Goal: Task Accomplishment & Management: Complete application form

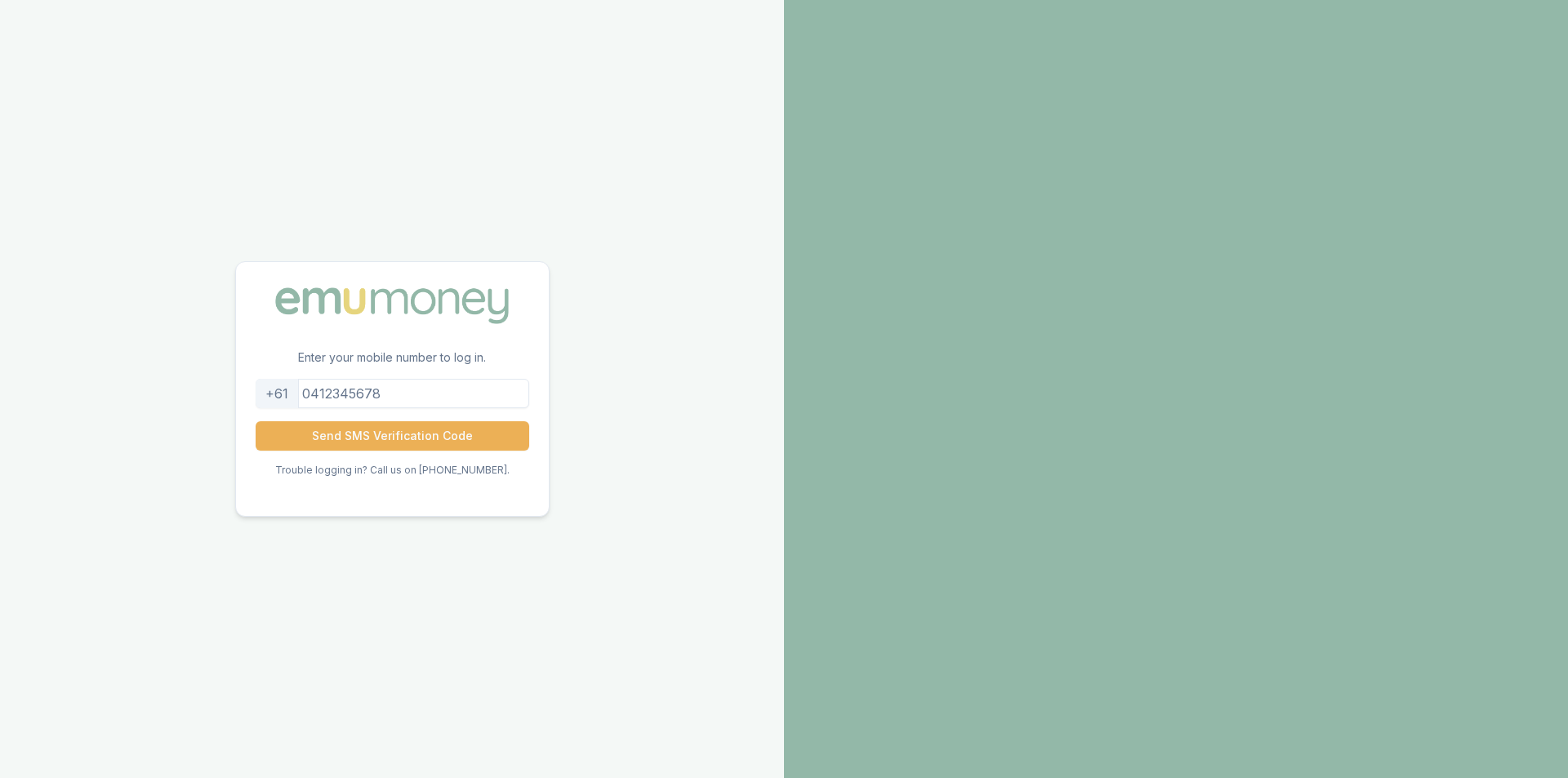
drag, startPoint x: 442, startPoint y: 402, endPoint x: 219, endPoint y: 378, distance: 224.3
click at [219, 378] on div "Enter your mobile number to log in. +61 Send SMS Verification Code Trouble logg…" at bounding box center [392, 389] width 784 height 778
drag, startPoint x: 399, startPoint y: 391, endPoint x: 323, endPoint y: 388, distance: 76.1
click at [323, 388] on input "tel" at bounding box center [393, 394] width 274 height 30
click at [398, 389] on input "tel" at bounding box center [393, 394] width 274 height 30
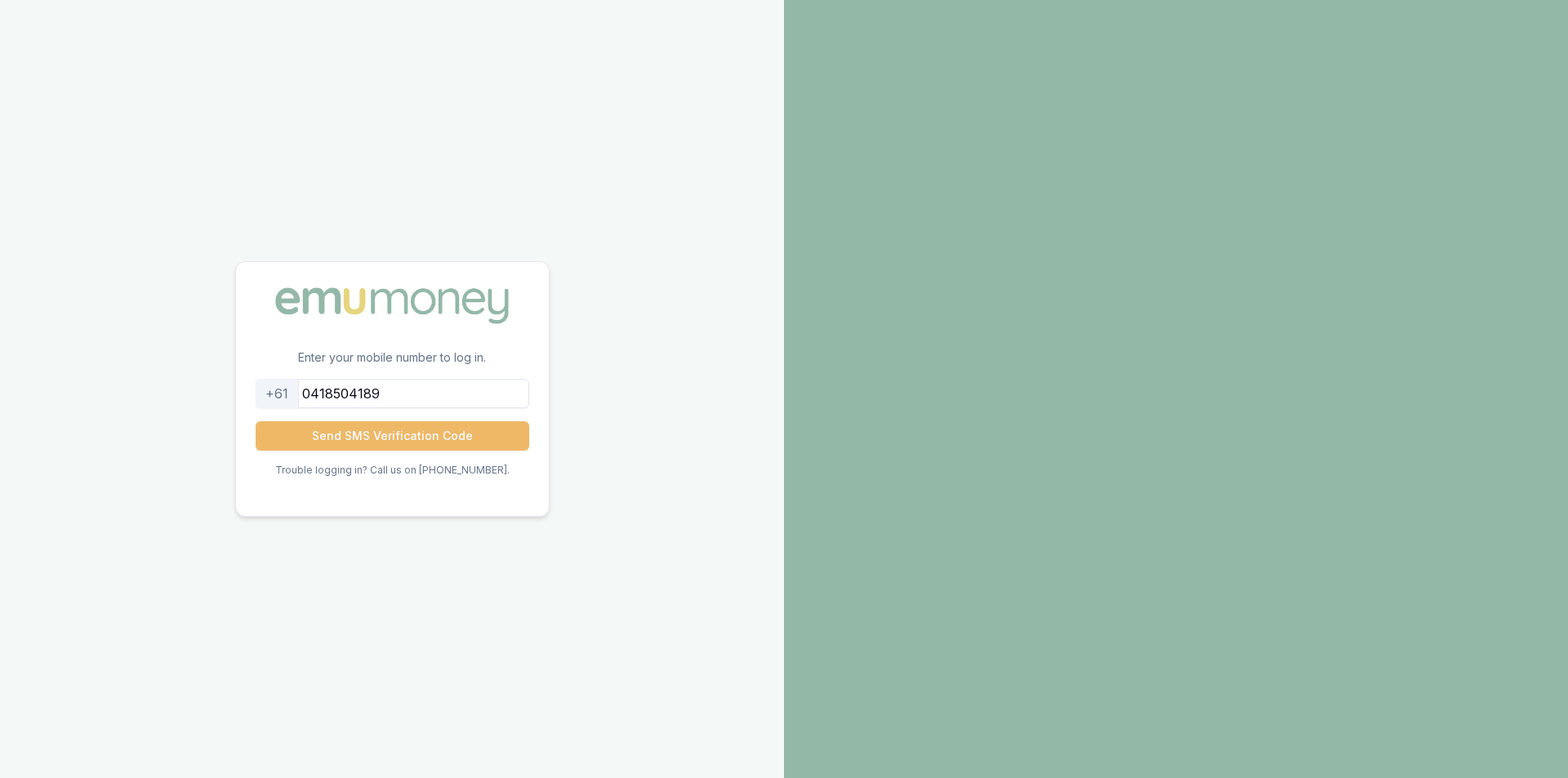
type input "0418504189"
click at [384, 443] on button "Send SMS Verification Code" at bounding box center [393, 436] width 274 height 30
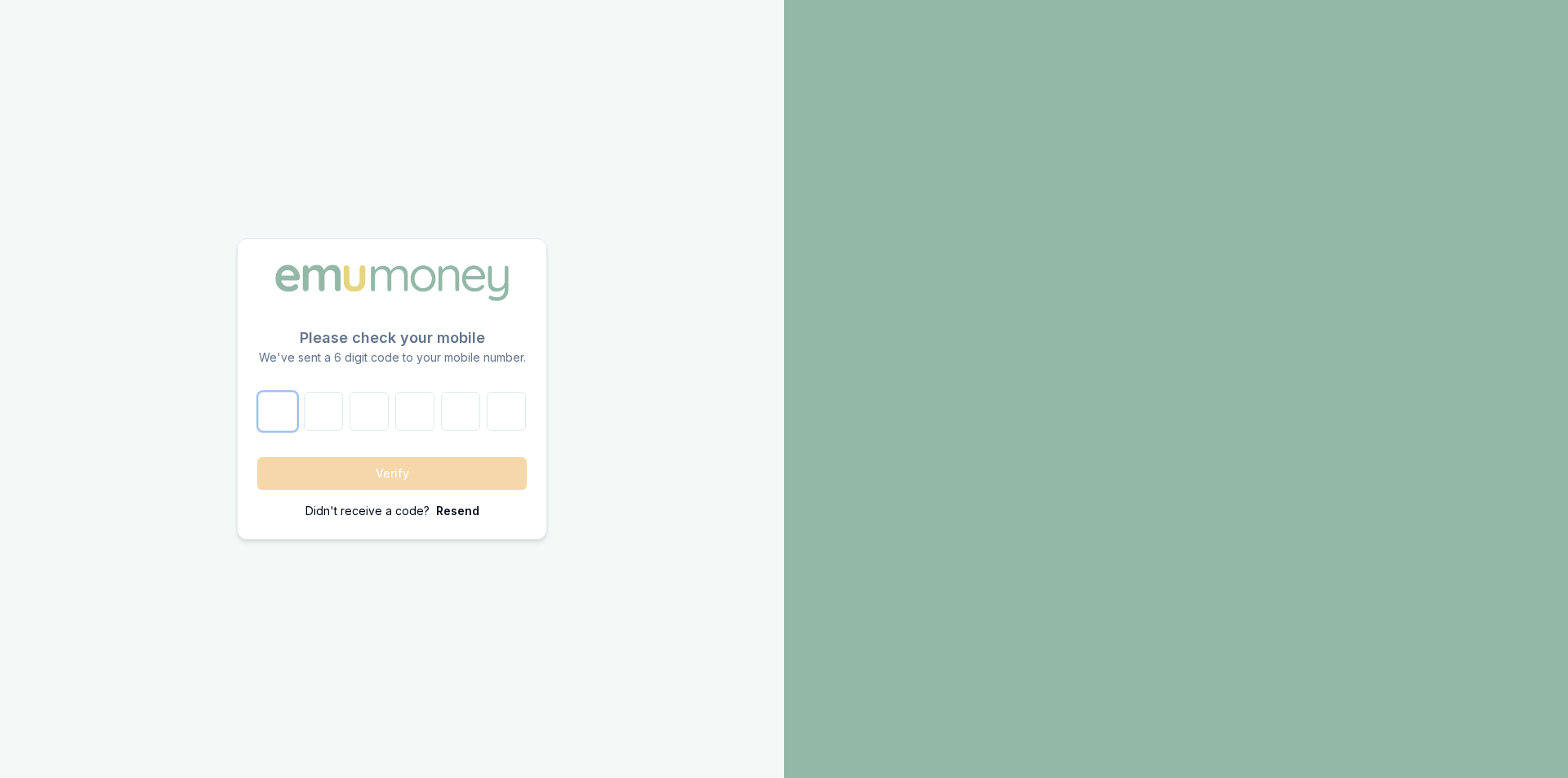
click at [281, 396] on input "number" at bounding box center [278, 412] width 39 height 39
type input "3"
type input "6"
type input "8"
type input "0"
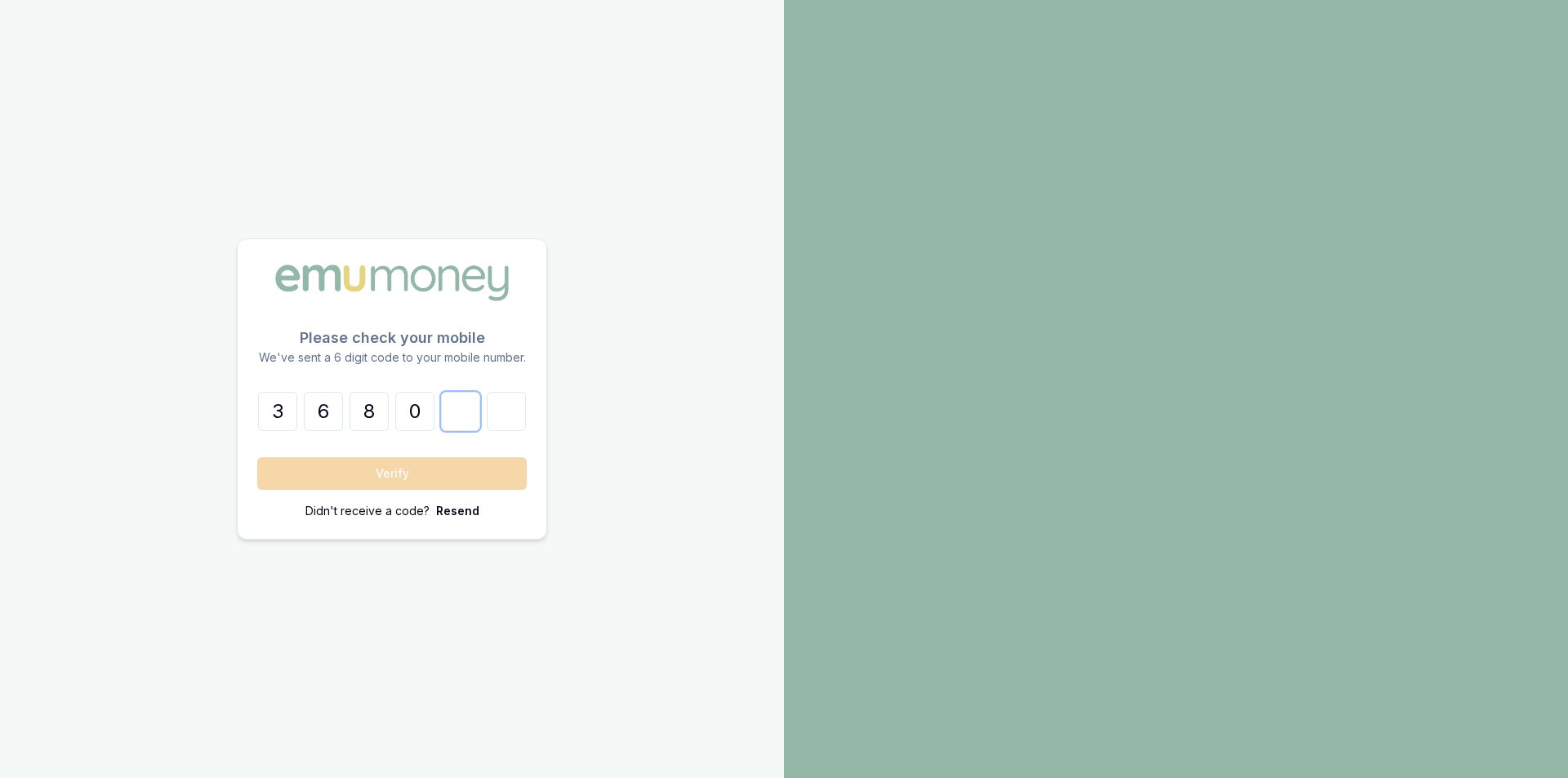
type input "4"
type input "7"
click at [350, 476] on button "Verify" at bounding box center [392, 473] width 270 height 32
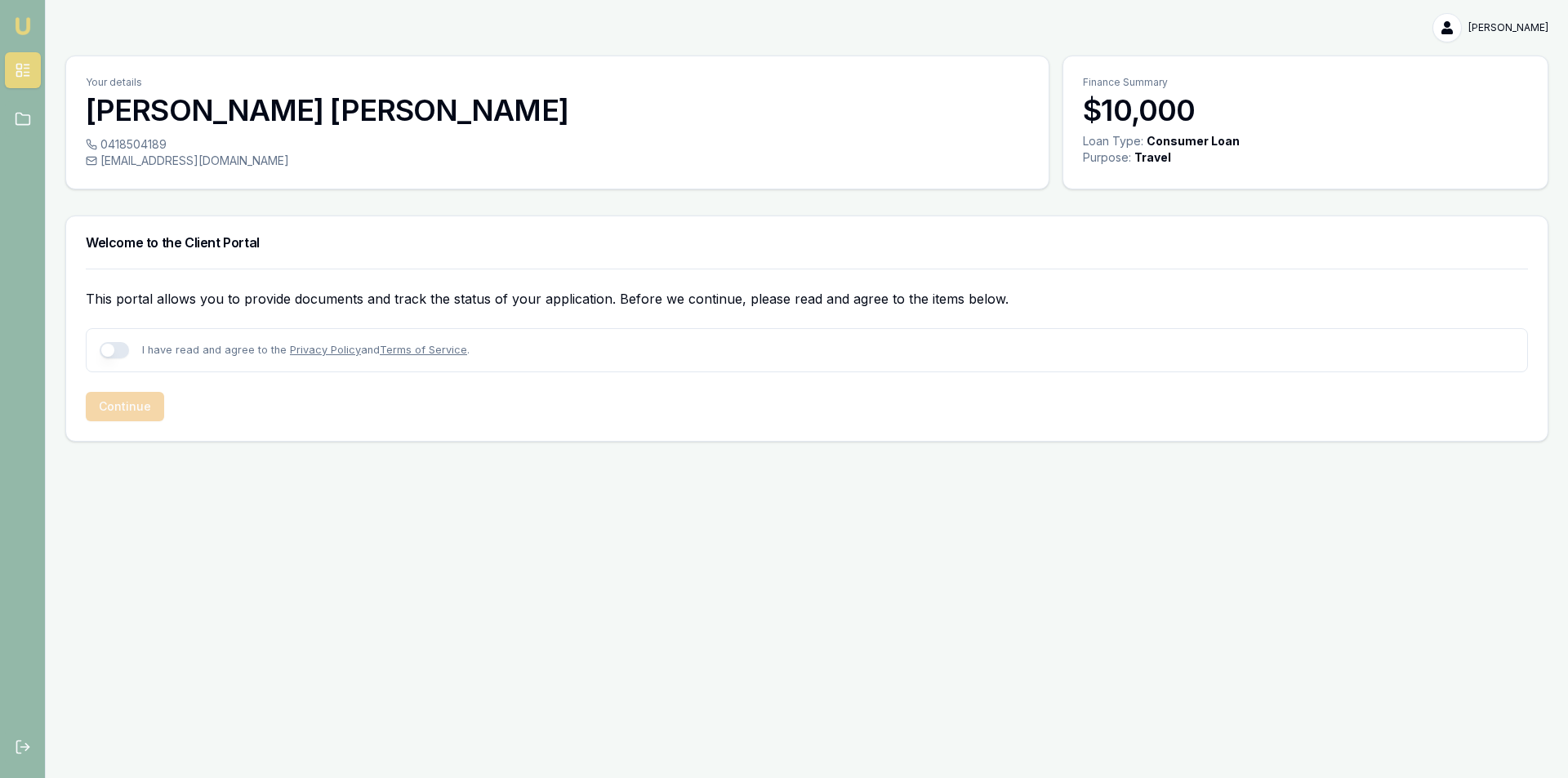
click at [118, 347] on button "button" at bounding box center [114, 350] width 30 height 17
checkbox input "true"
click at [143, 411] on button "Continue" at bounding box center [125, 407] width 79 height 30
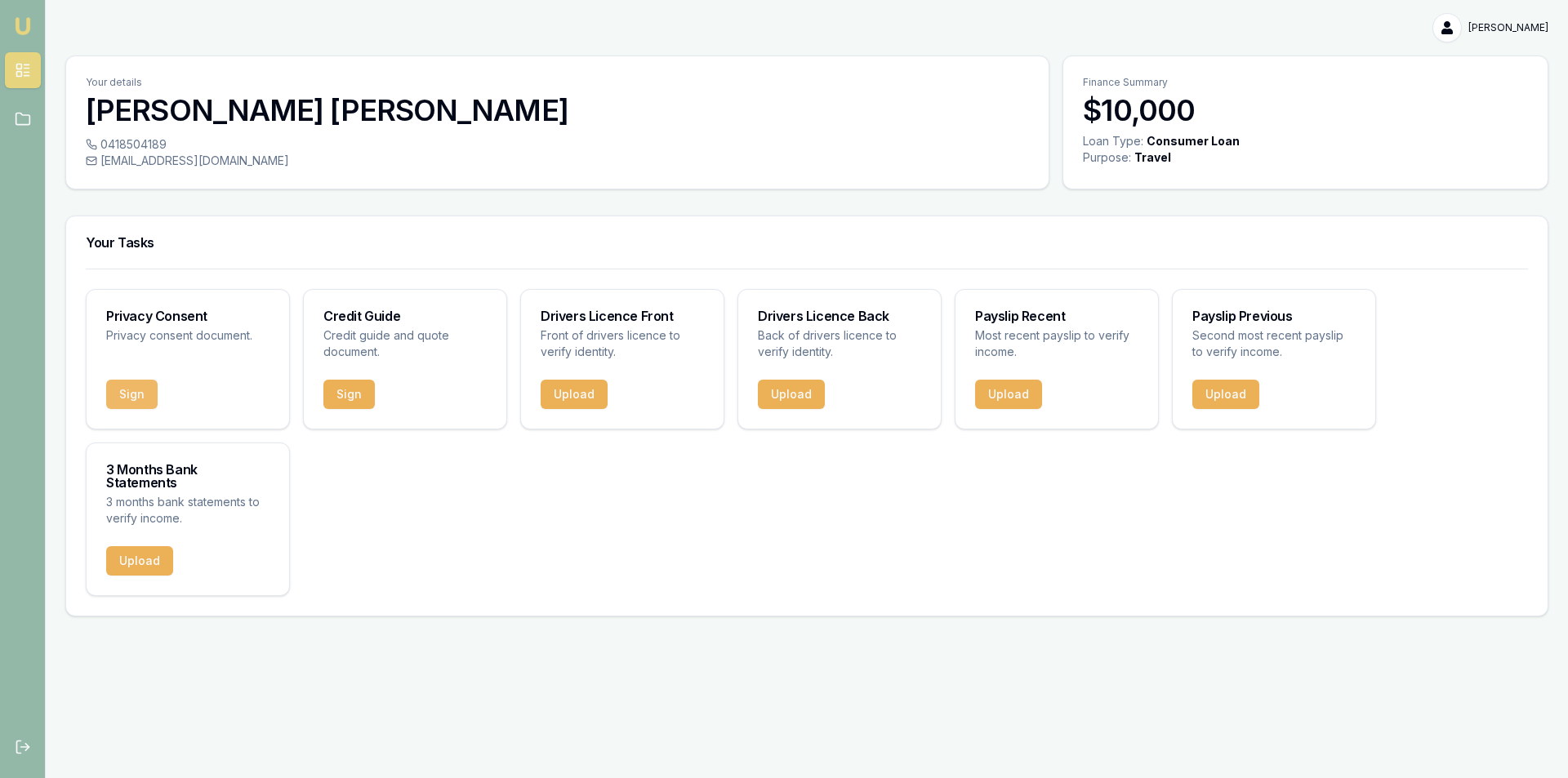
click at [138, 392] on button "Sign" at bounding box center [132, 395] width 51 height 30
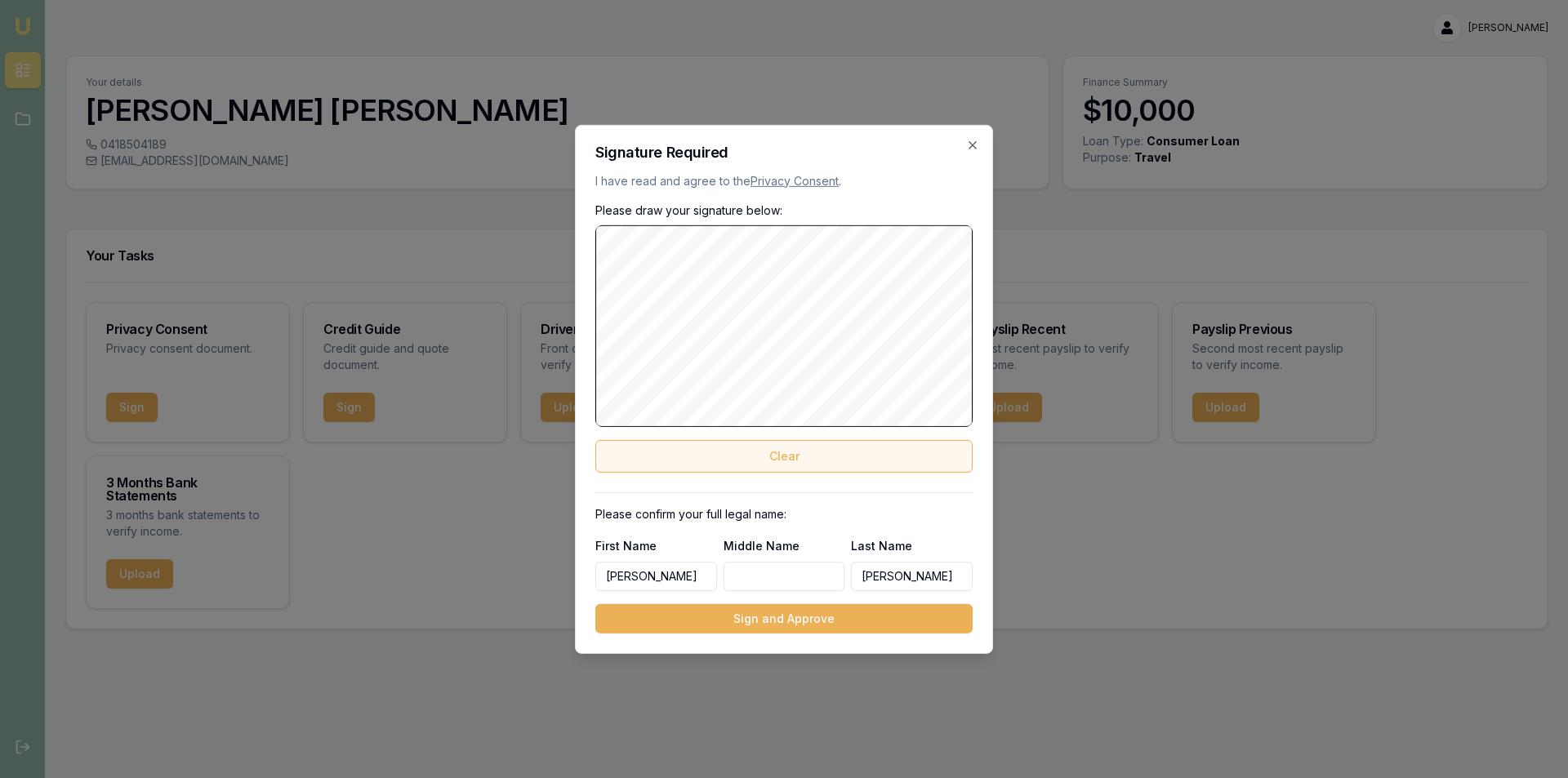
click at [799, 452] on button "Clear" at bounding box center [783, 456] width 377 height 32
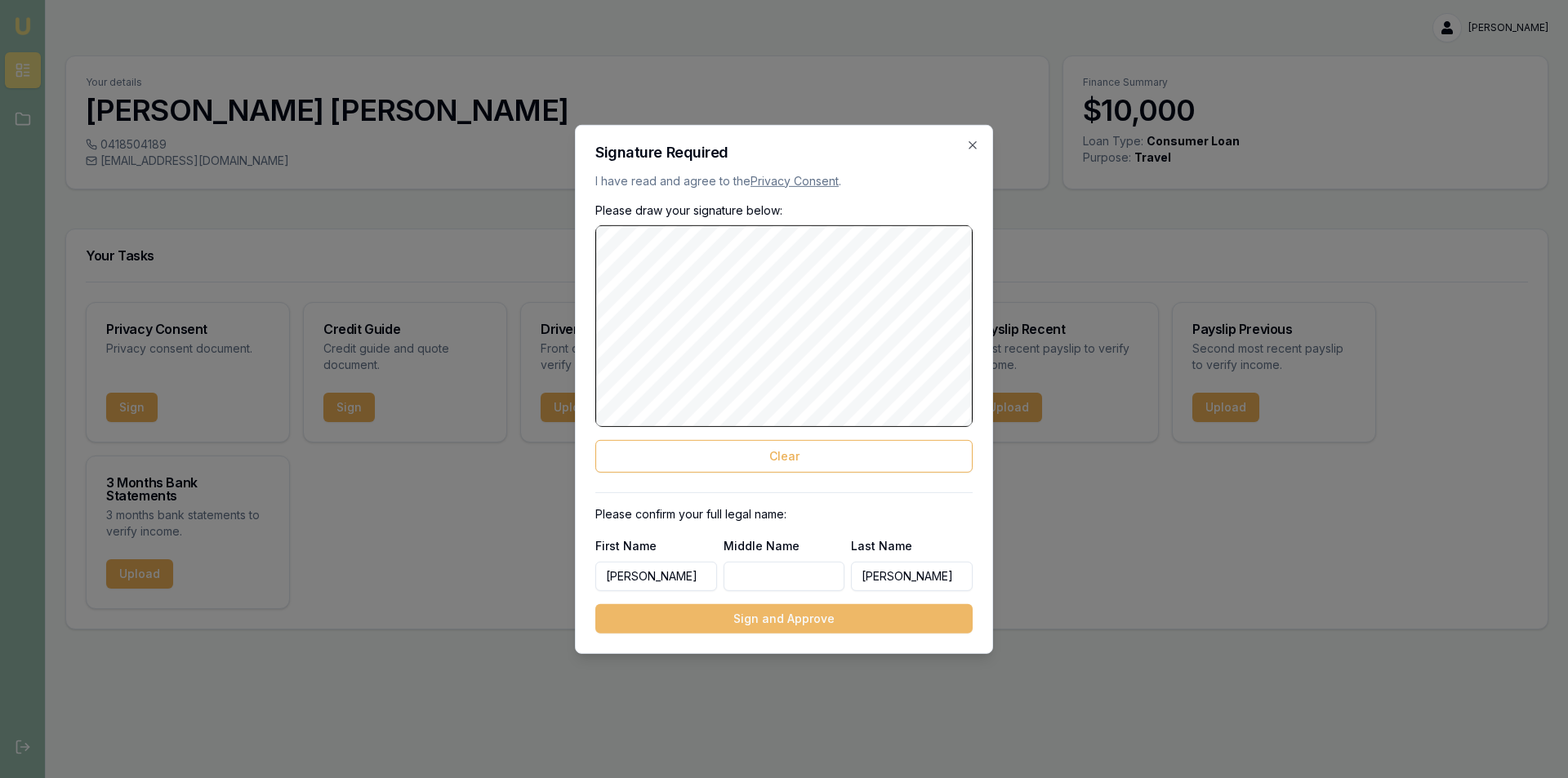
click at [792, 623] on button "Sign and Approve" at bounding box center [783, 619] width 377 height 30
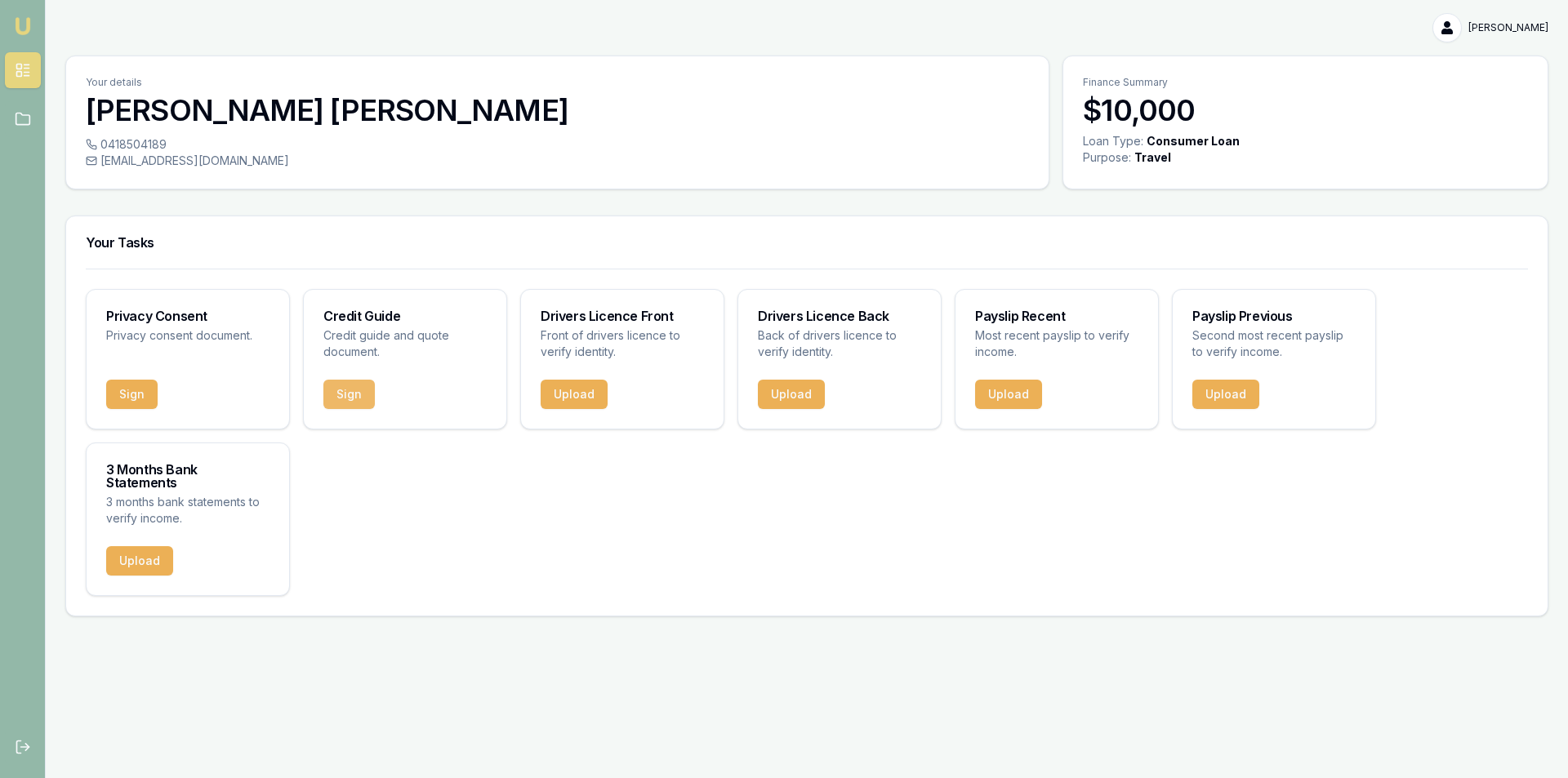
click at [341, 398] on button "Sign" at bounding box center [349, 395] width 51 height 30
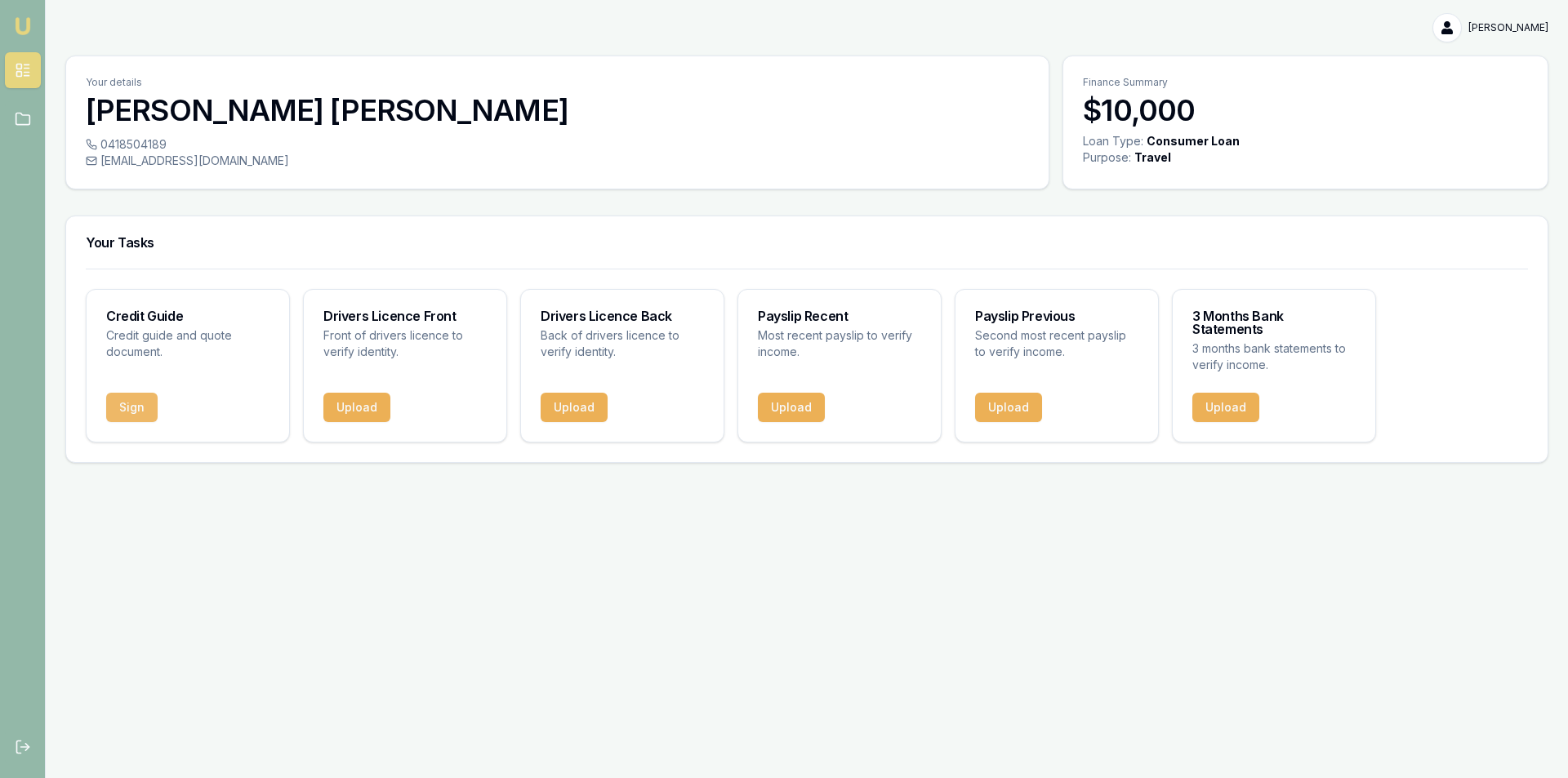
click at [140, 393] on button "Sign" at bounding box center [132, 408] width 51 height 30
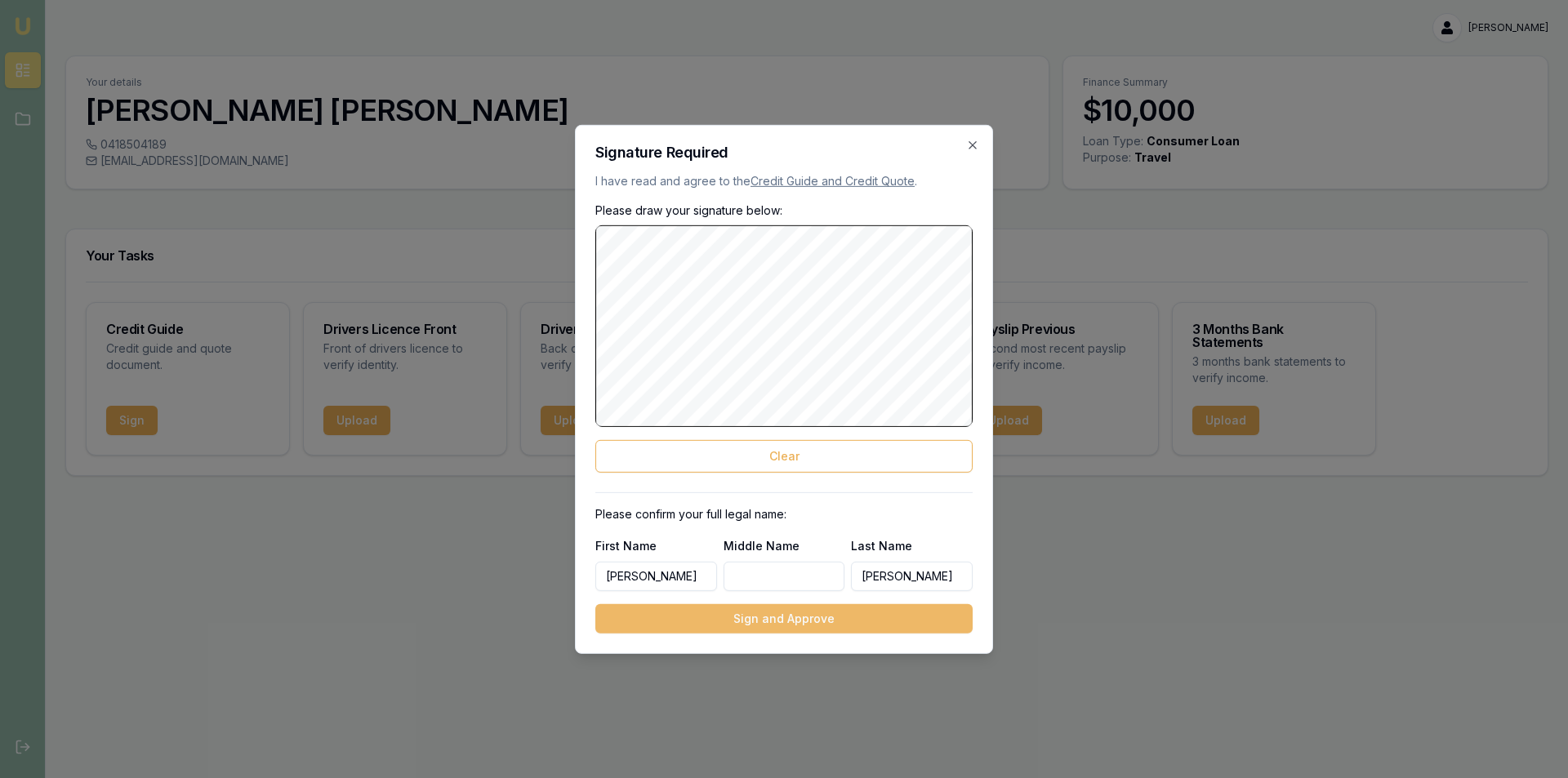
click at [754, 617] on button "Sign and Approve" at bounding box center [783, 619] width 377 height 30
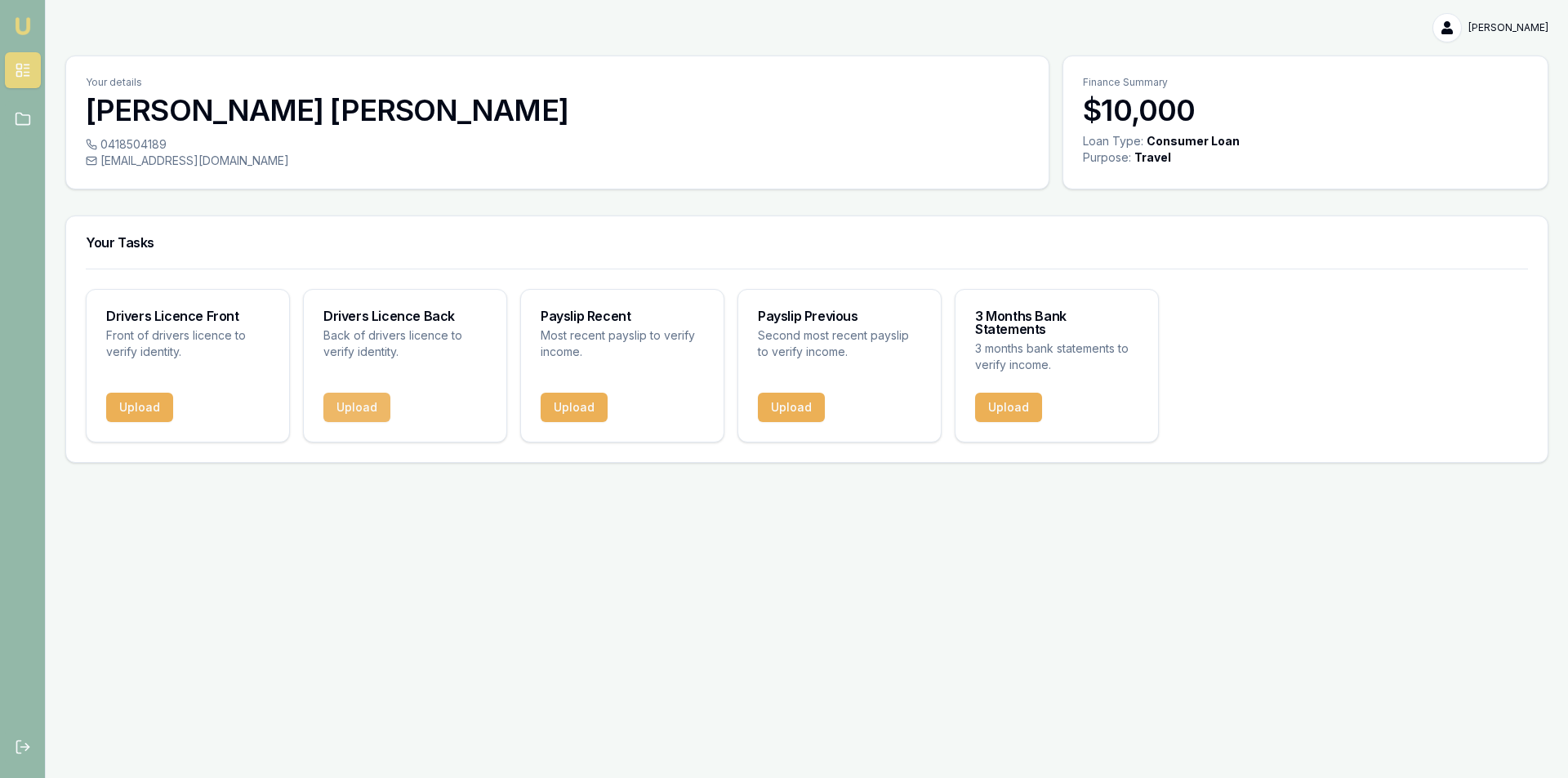
click at [363, 393] on button "Upload" at bounding box center [357, 408] width 67 height 30
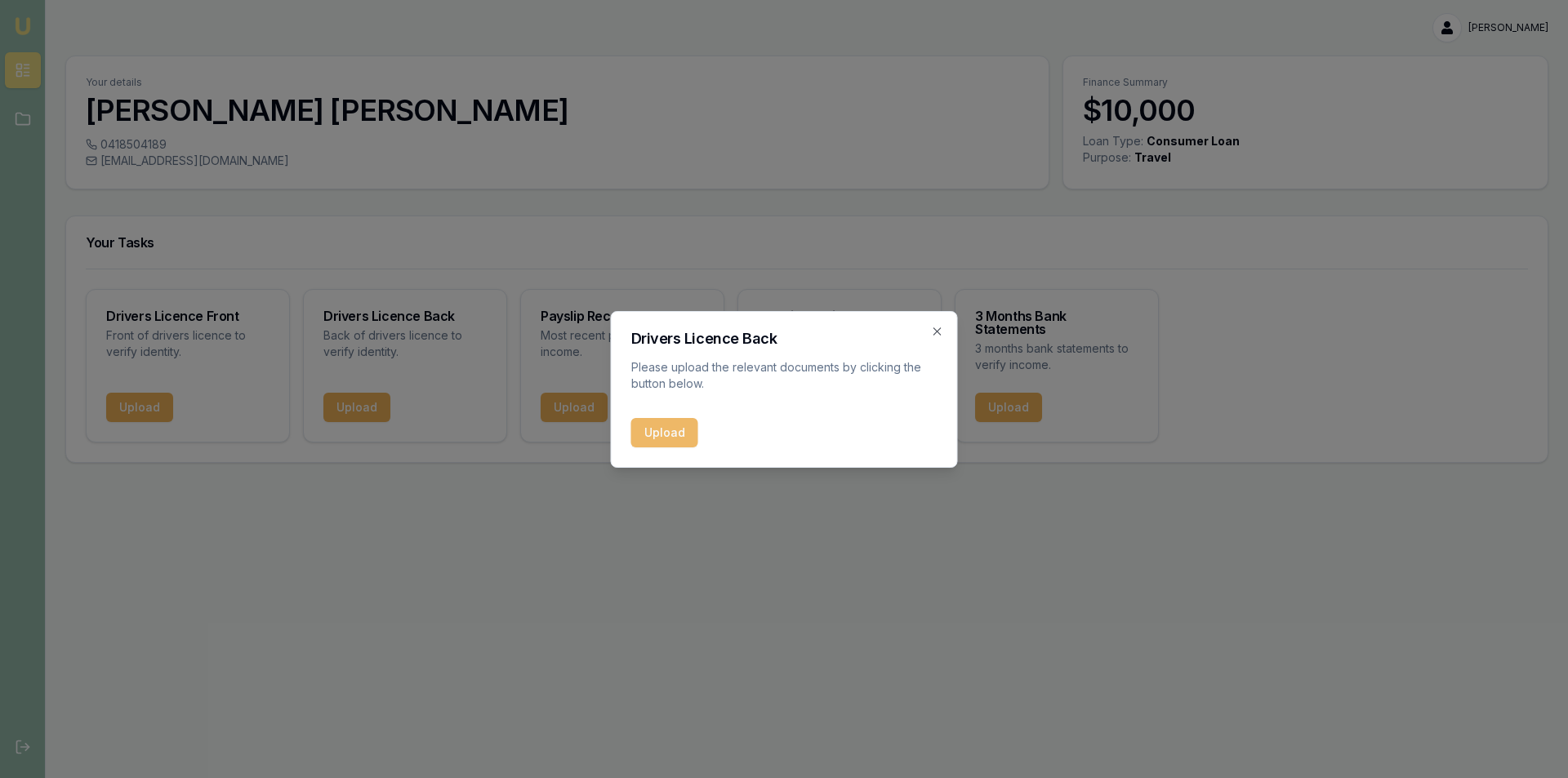
click at [662, 433] on button "Upload" at bounding box center [665, 433] width 67 height 30
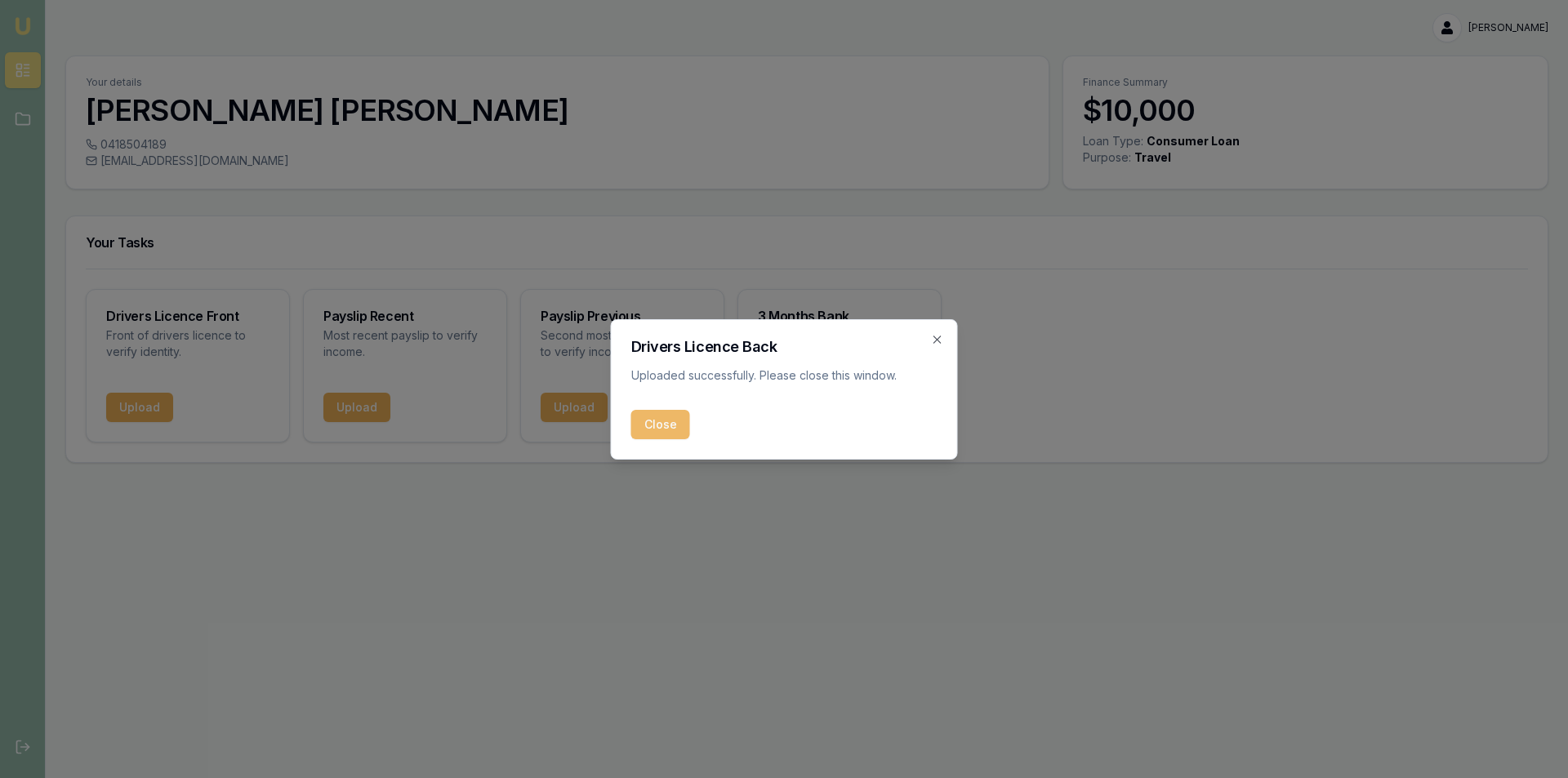
click at [658, 423] on button "Close" at bounding box center [661, 424] width 59 height 30
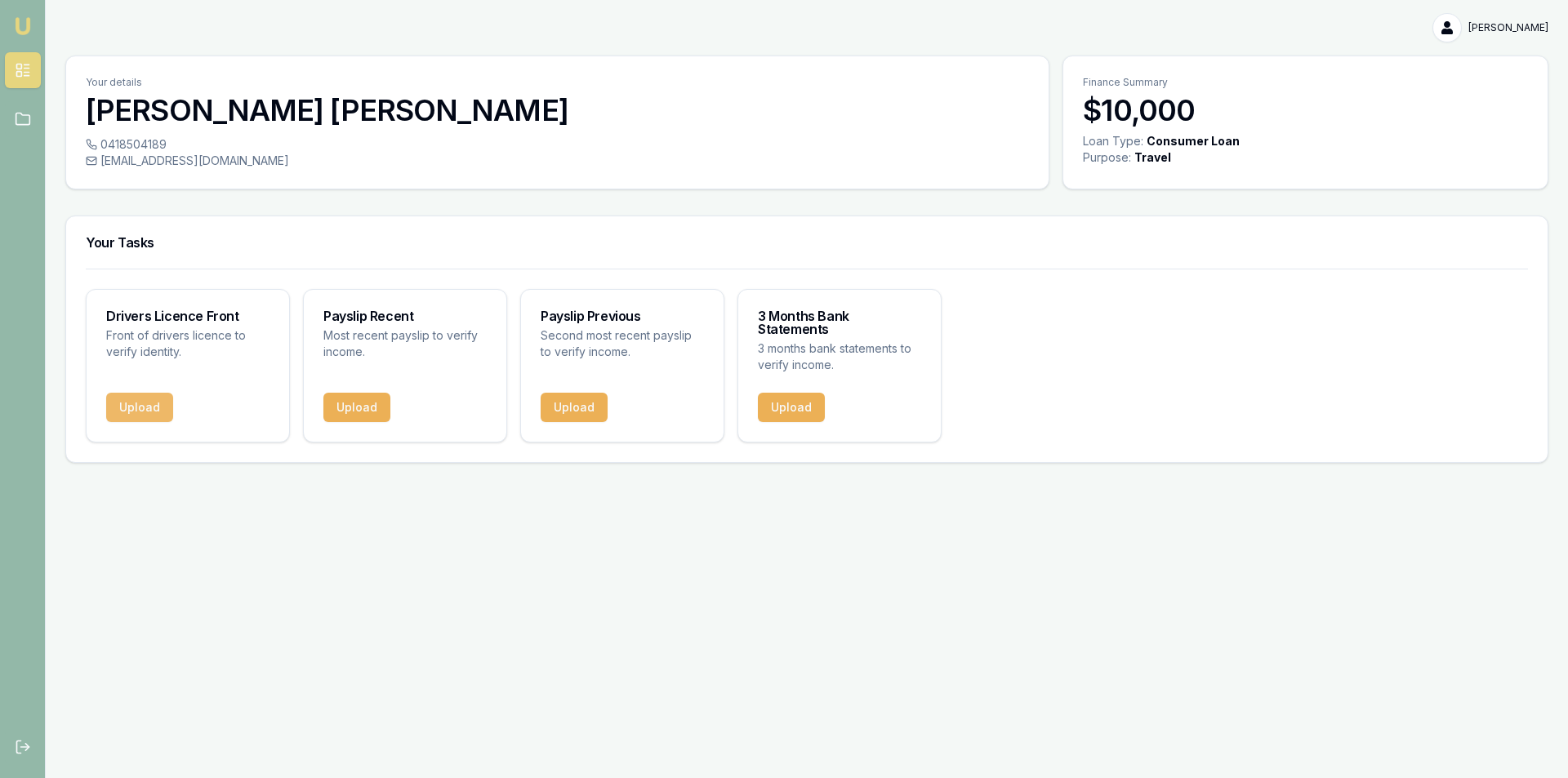
click at [155, 393] on button "Upload" at bounding box center [140, 408] width 67 height 30
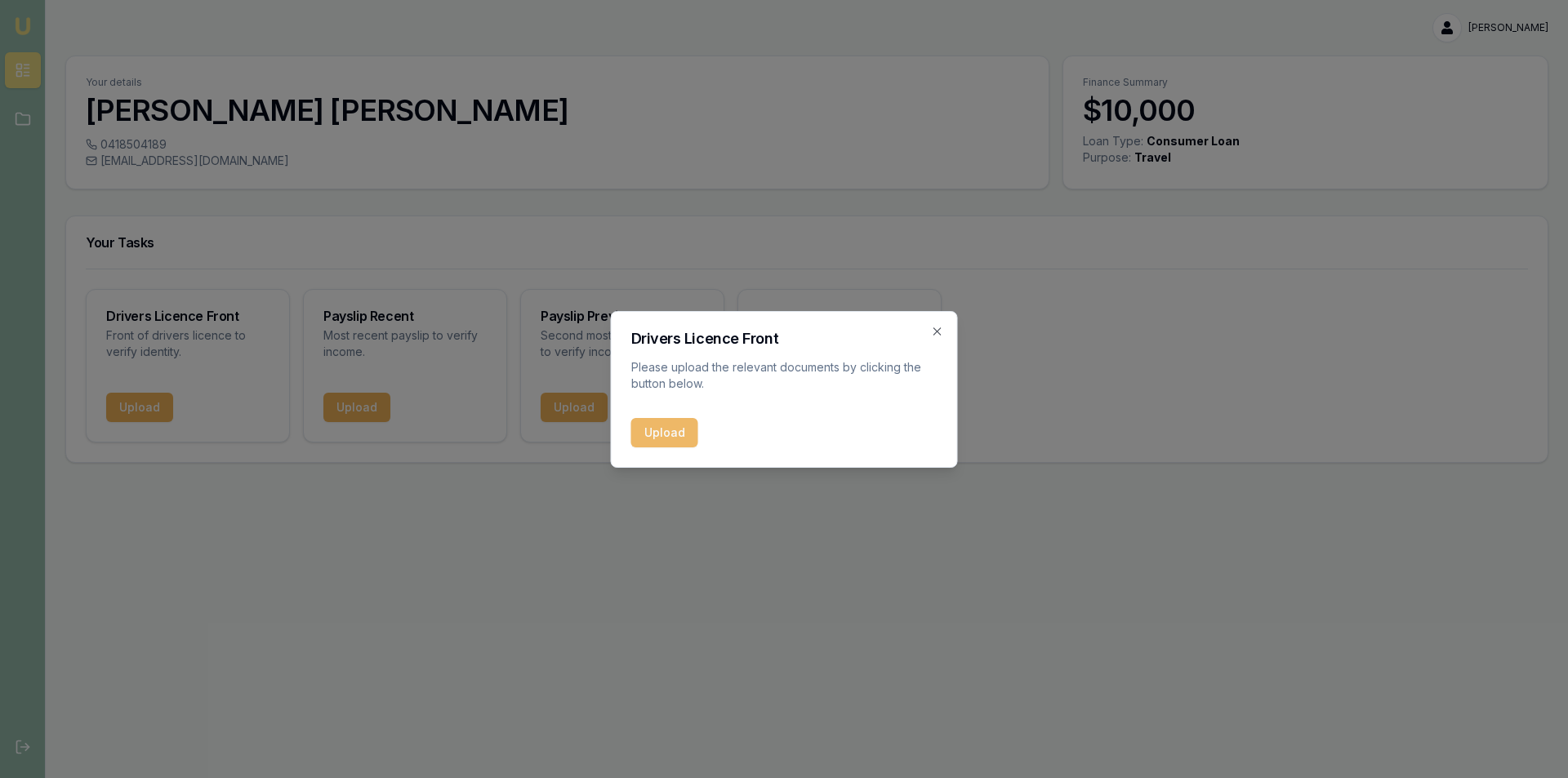
click at [658, 430] on button "Upload" at bounding box center [665, 433] width 67 height 30
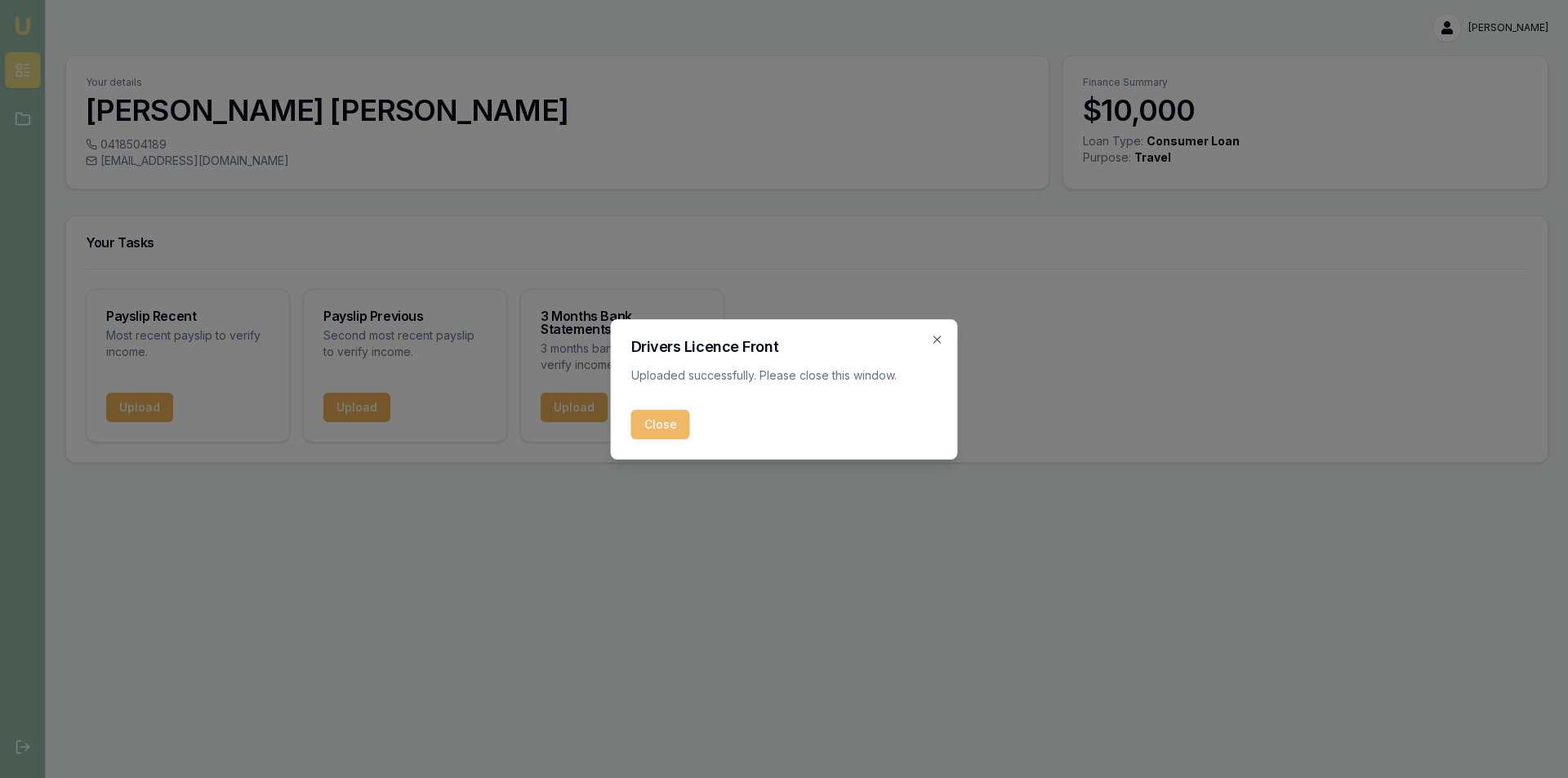
click at [644, 427] on button "Close" at bounding box center [661, 424] width 59 height 30
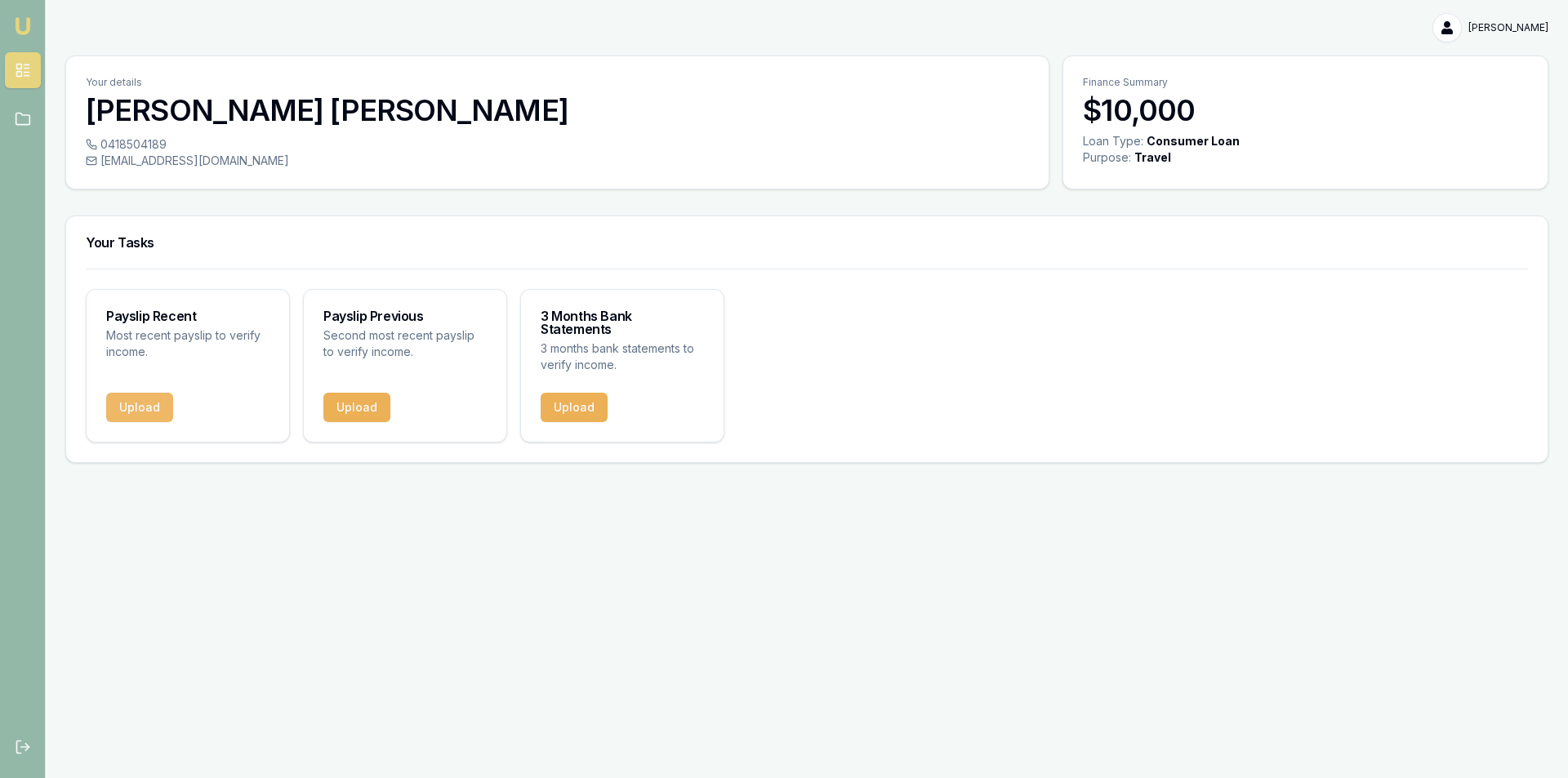
click at [123, 393] on button "Upload" at bounding box center [140, 408] width 67 height 30
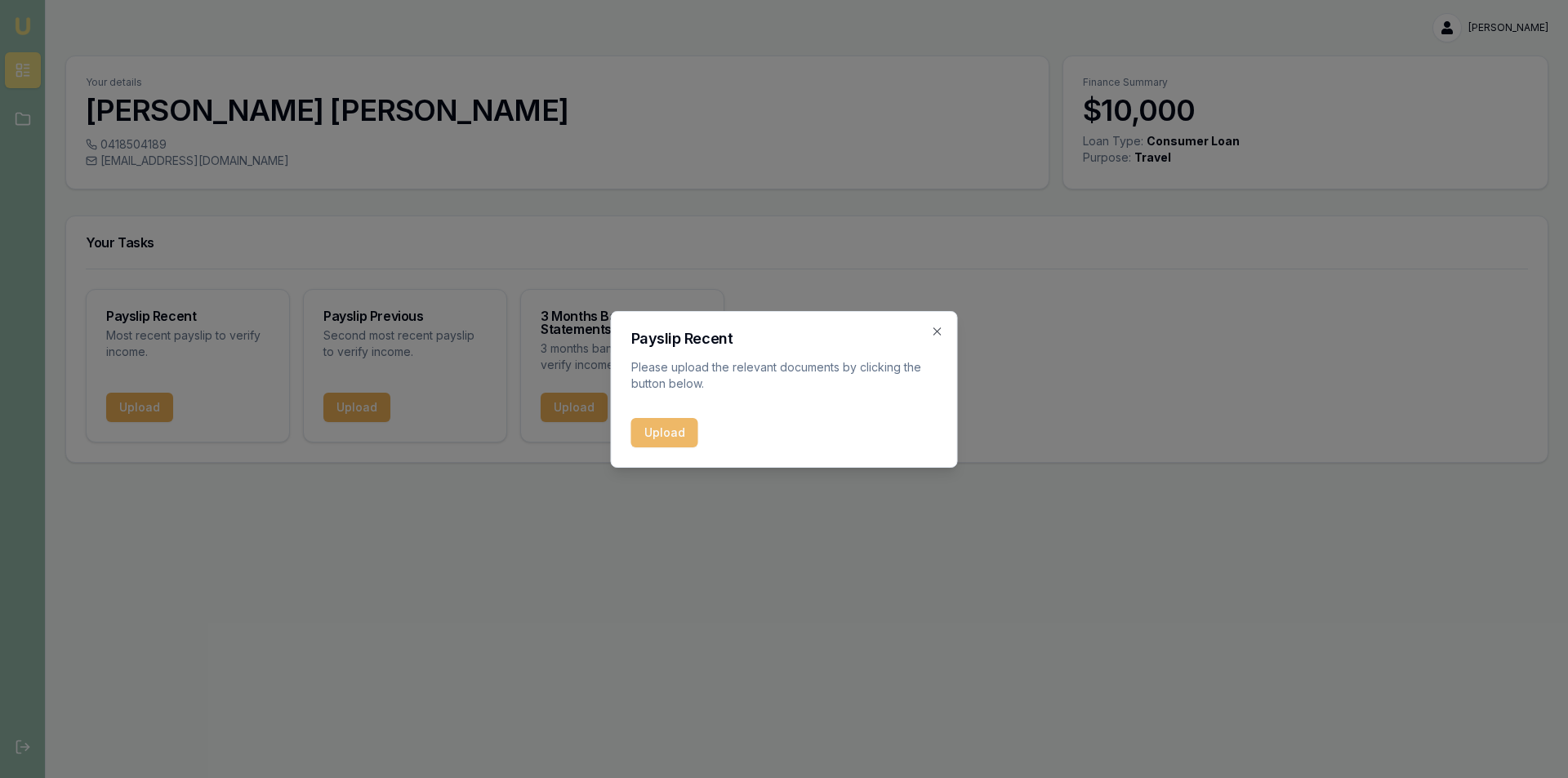
click at [672, 423] on button "Upload" at bounding box center [665, 433] width 67 height 30
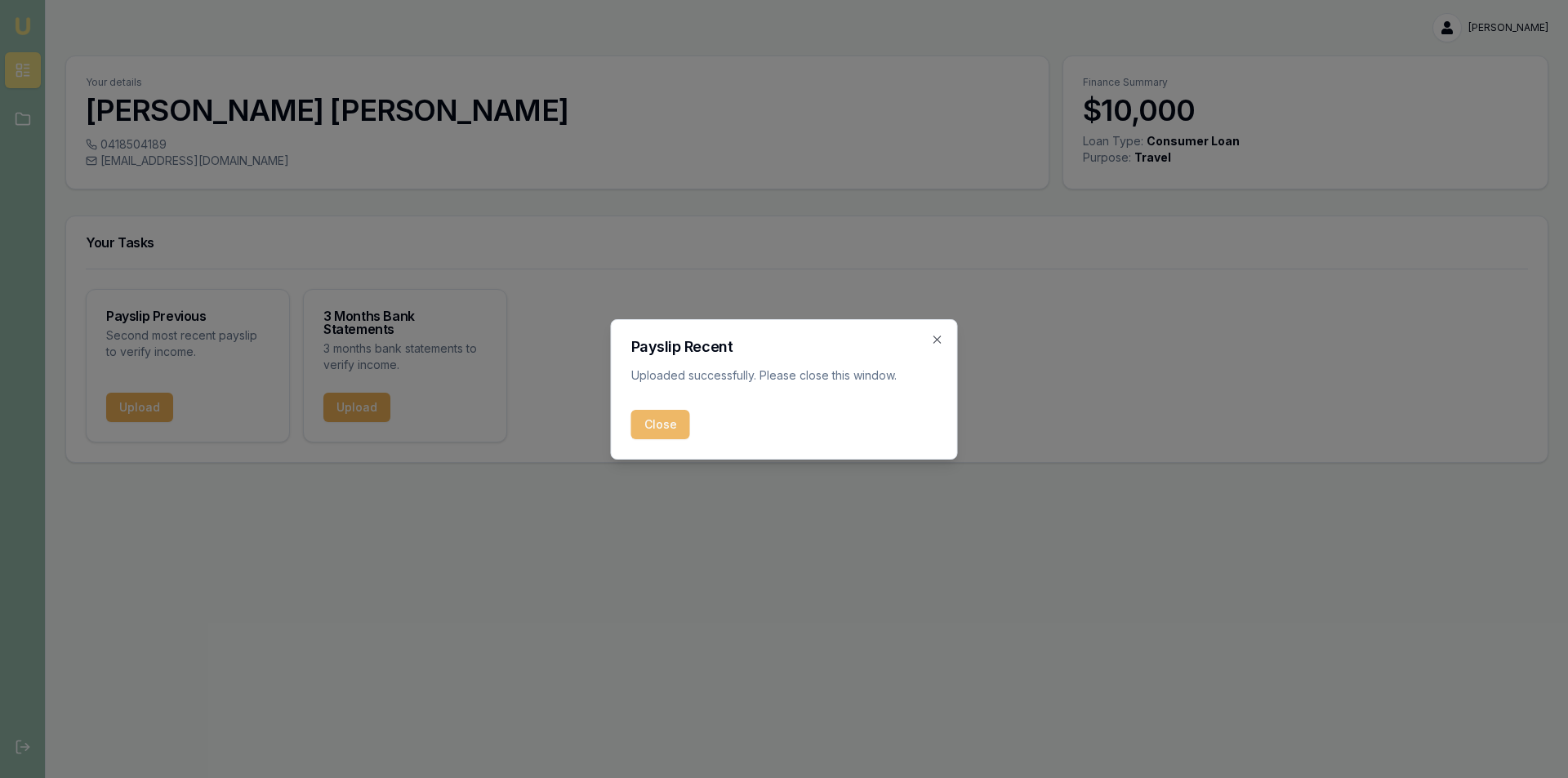
click at [669, 420] on button "Close" at bounding box center [661, 424] width 59 height 30
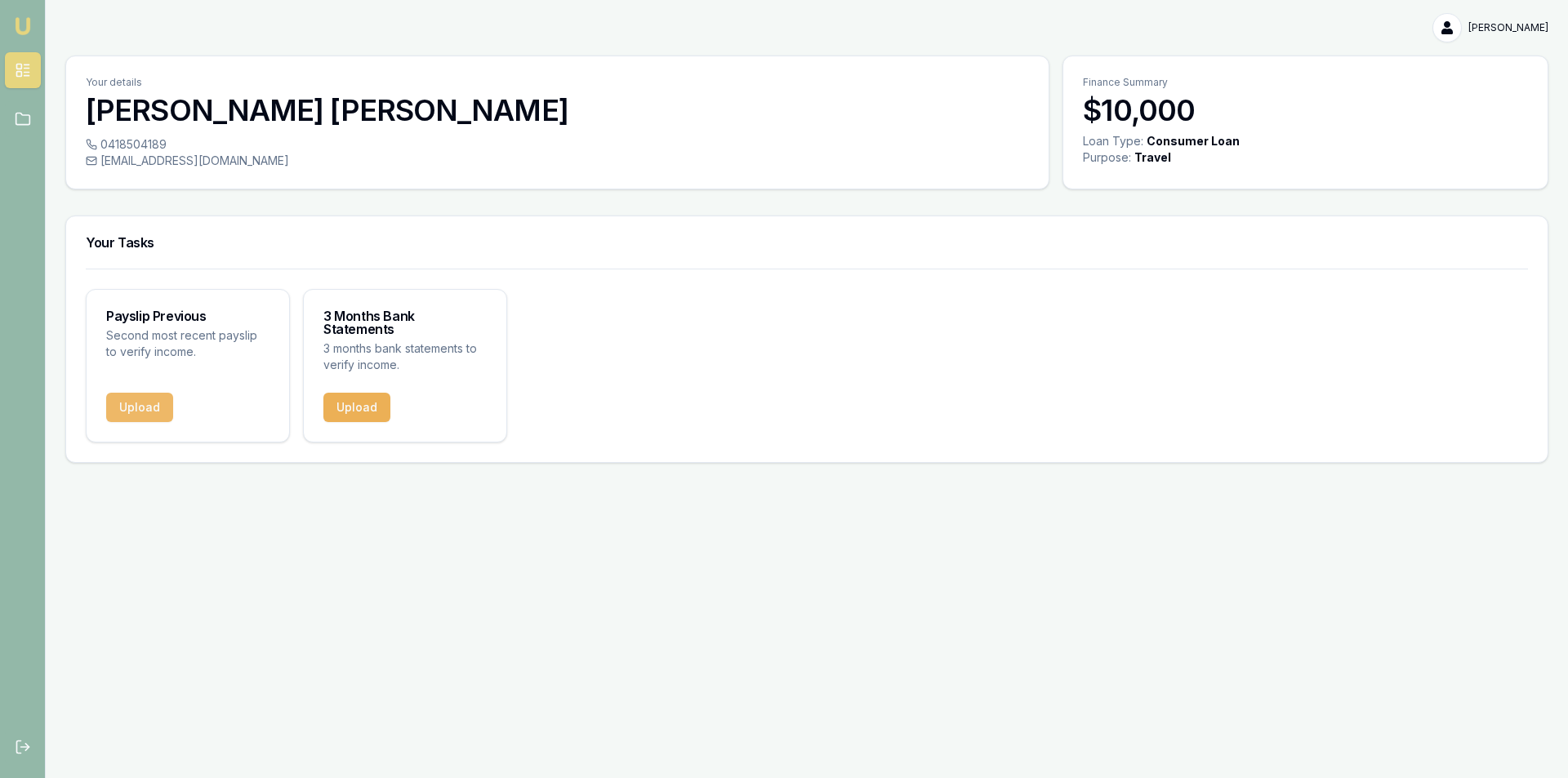
click at [136, 394] on button "Upload" at bounding box center [140, 408] width 67 height 30
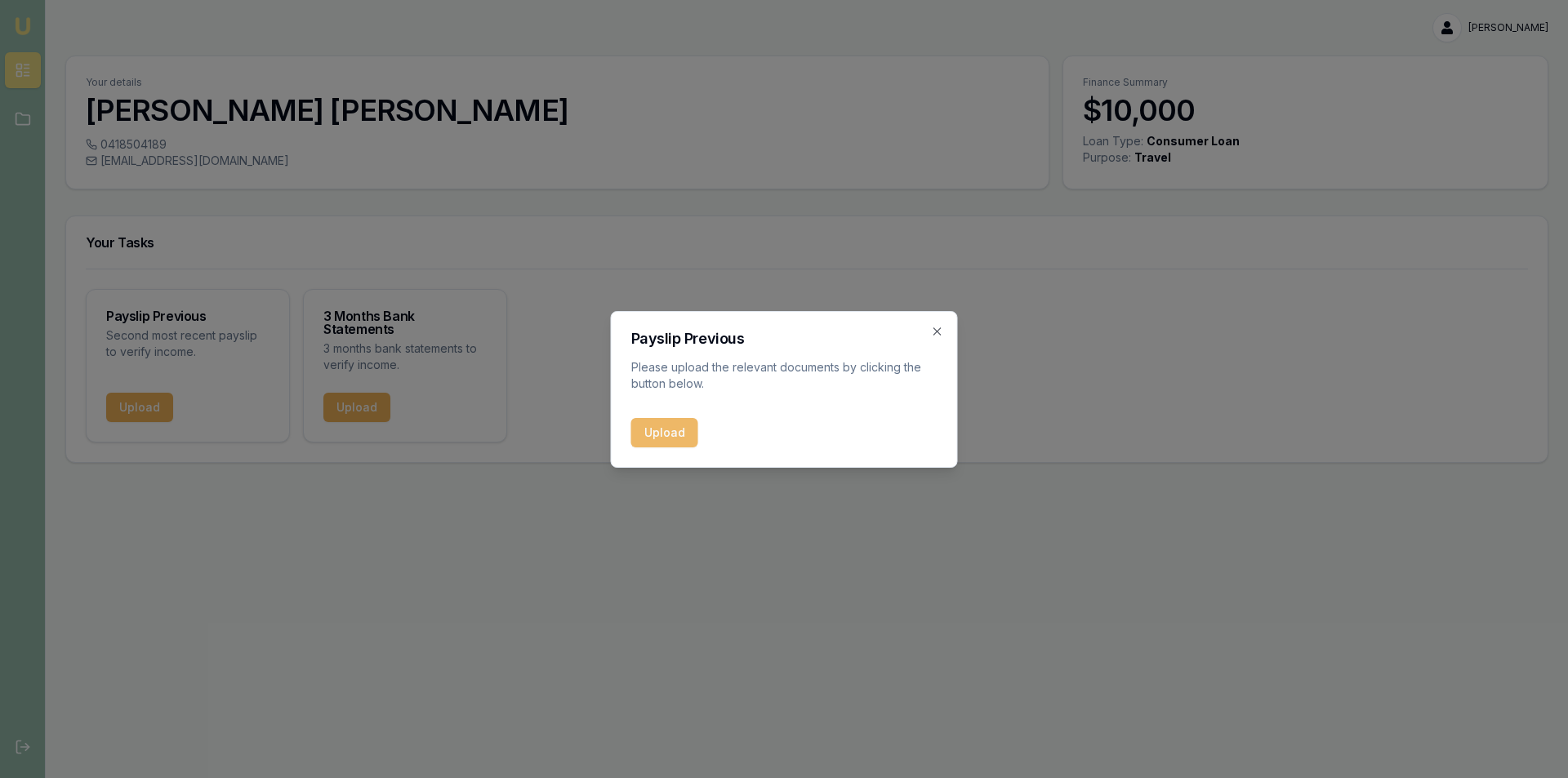
click at [662, 429] on button "Upload" at bounding box center [665, 433] width 67 height 30
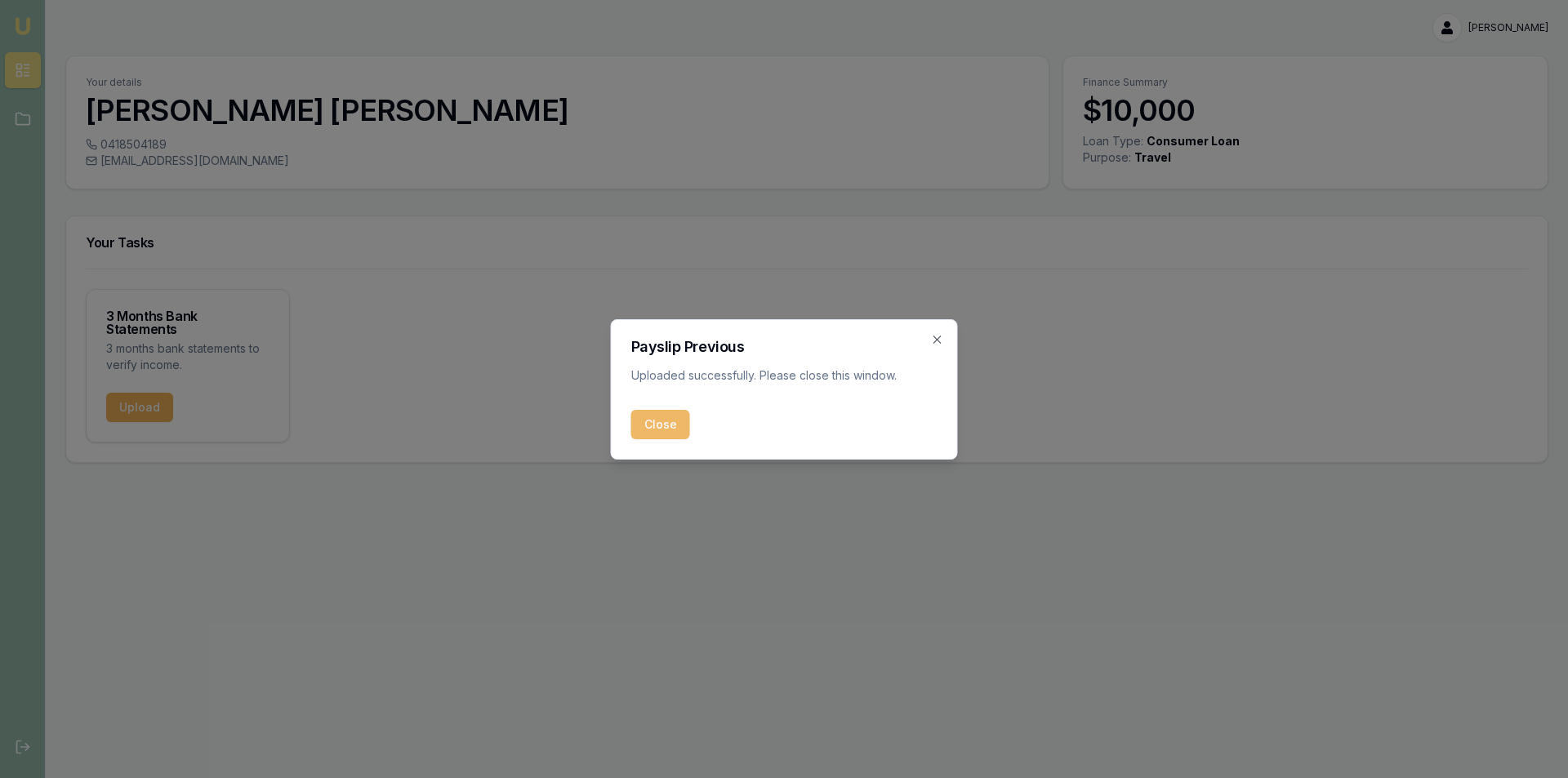
click at [672, 424] on button "Close" at bounding box center [661, 424] width 59 height 30
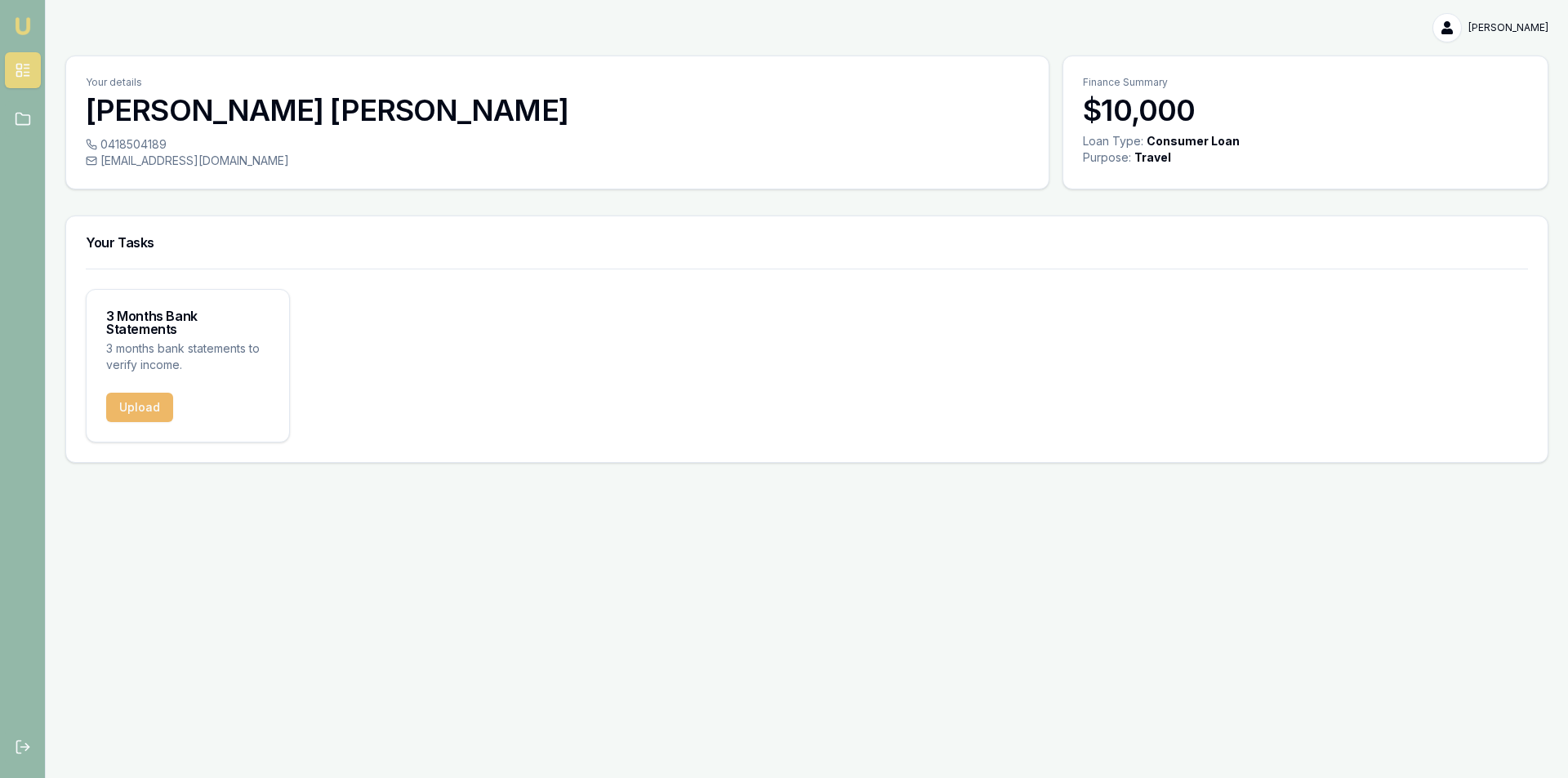
click at [163, 398] on button "Upload" at bounding box center [140, 408] width 67 height 30
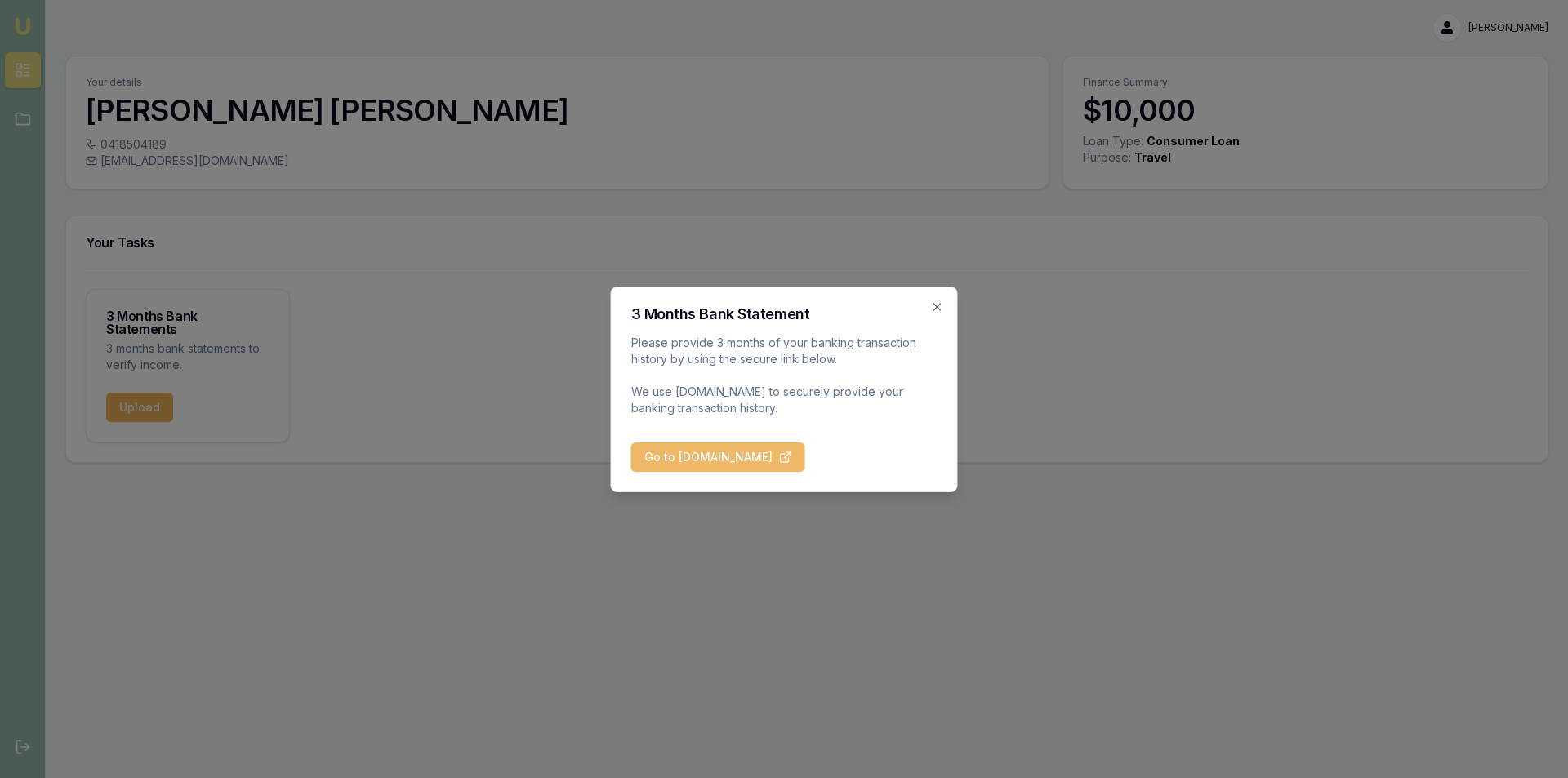
click at [801, 450] on button "Go to [DOMAIN_NAME]" at bounding box center [718, 457] width 174 height 30
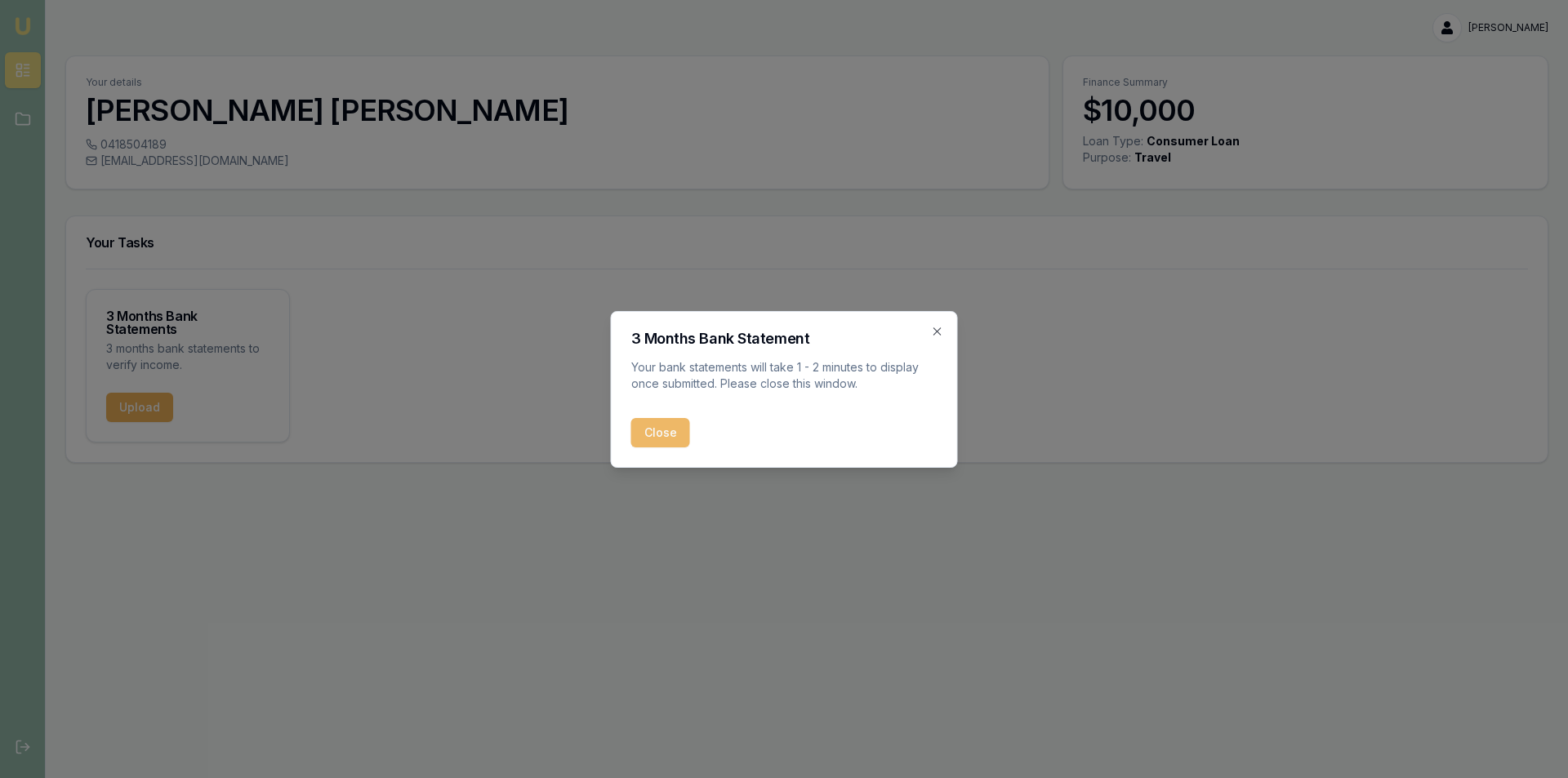
click at [658, 430] on button "Close" at bounding box center [661, 433] width 59 height 30
